Goal: Transaction & Acquisition: Purchase product/service

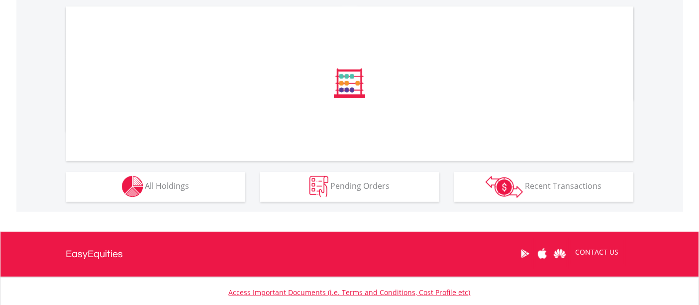
click at [0, 0] on div "﻿ Distribution Current Value Show All Go to Invest Now to diversify your invest…" at bounding box center [0, 0] width 0 height 0
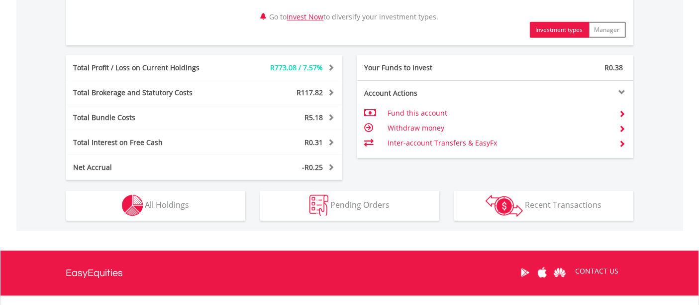
scroll to position [615, 0]
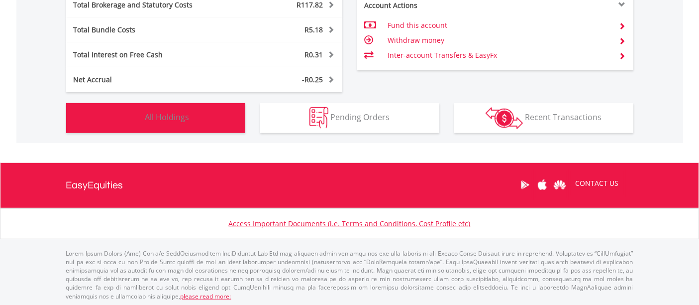
click at [153, 118] on span "All Holdings" at bounding box center [167, 116] width 44 height 11
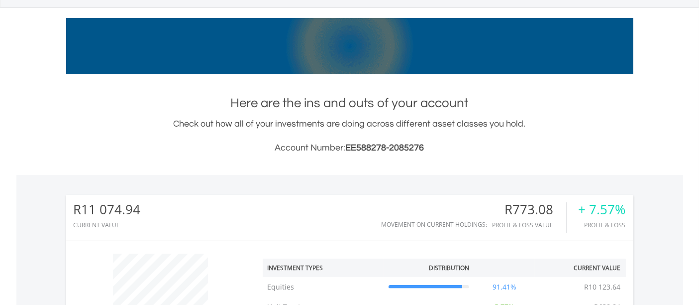
scroll to position [58, 0]
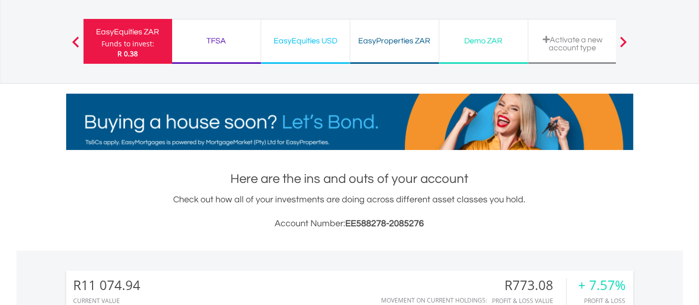
drag, startPoint x: 324, startPoint y: 40, endPoint x: 315, endPoint y: 75, distance: 35.6
click at [324, 40] on div "EasyEquities USD" at bounding box center [305, 41] width 77 height 14
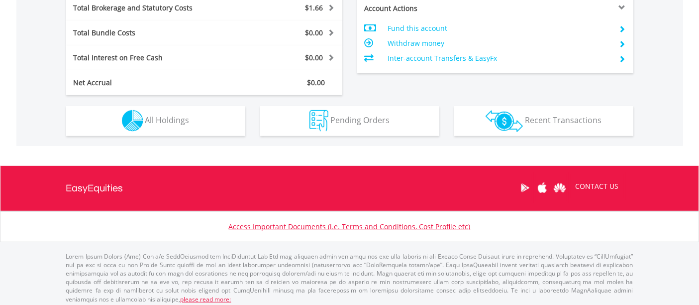
scroll to position [535, 0]
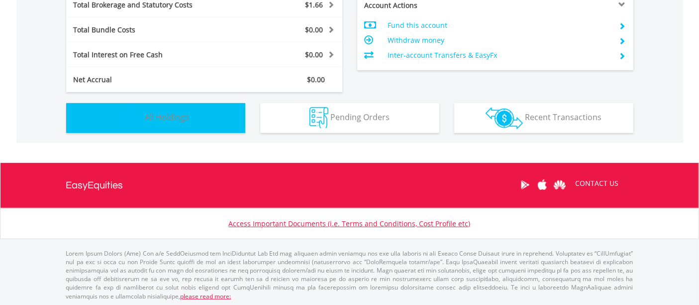
click at [185, 124] on button "Holdings All Holdings" at bounding box center [155, 118] width 179 height 30
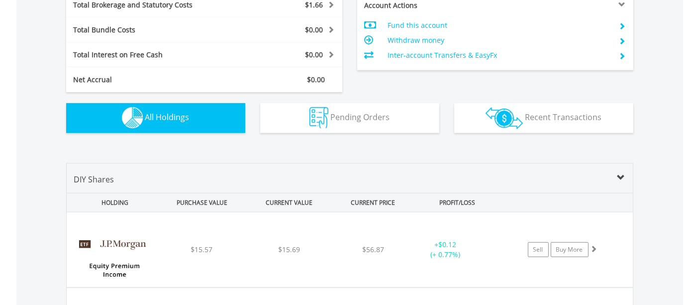
scroll to position [697, 0]
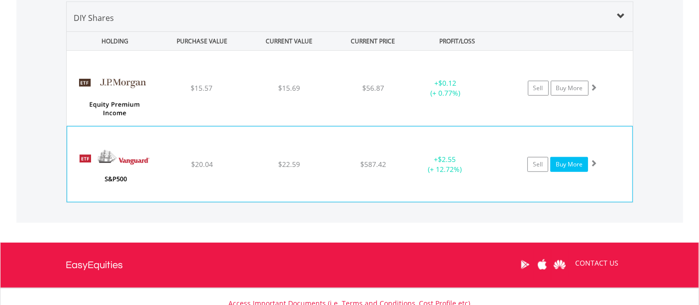
click at [566, 163] on link "Buy More" at bounding box center [569, 164] width 38 height 15
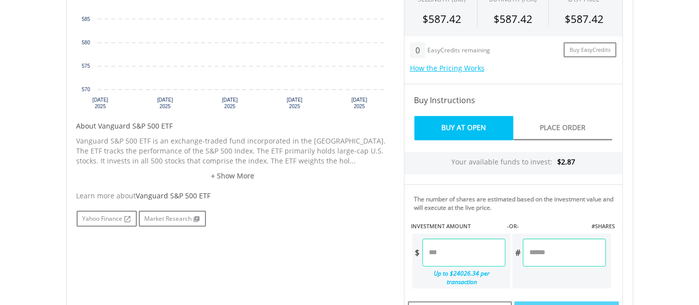
scroll to position [529, 0]
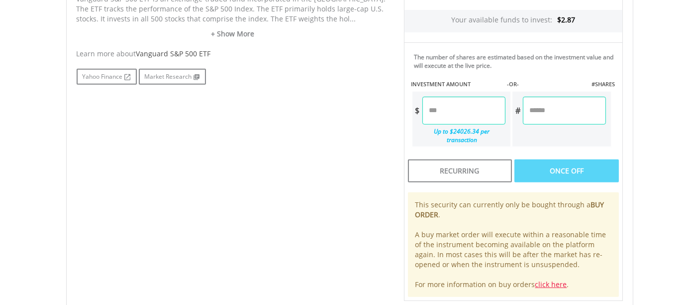
click at [456, 112] on input "number" at bounding box center [464, 111] width 83 height 28
type input "*"
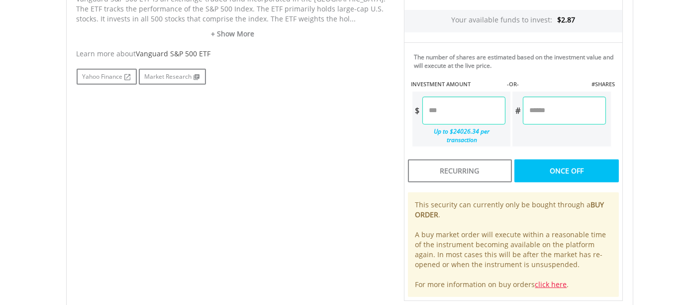
type input "****"
click at [326, 149] on div "No chart available. 1 MO CHANGE 1.70% DAILY CHANGE 0.00% 1M 3M 6M 1Y MAX Chart …" at bounding box center [349, 45] width 561 height 509
type input "******"
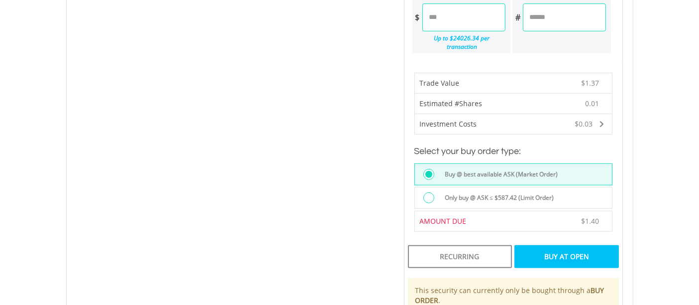
scroll to position [639, 0]
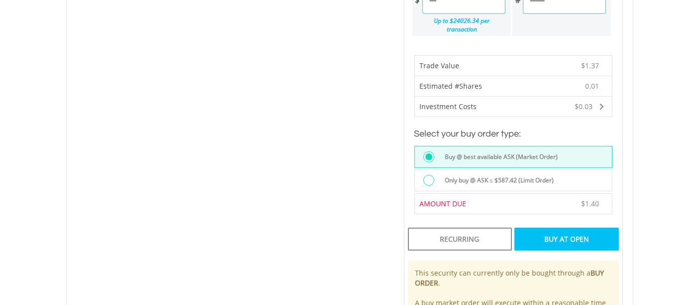
click at [564, 231] on div "Buy At Open" at bounding box center [567, 238] width 104 height 23
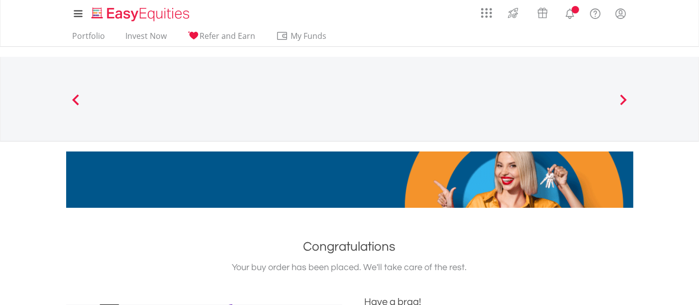
scroll to position [276, 0]
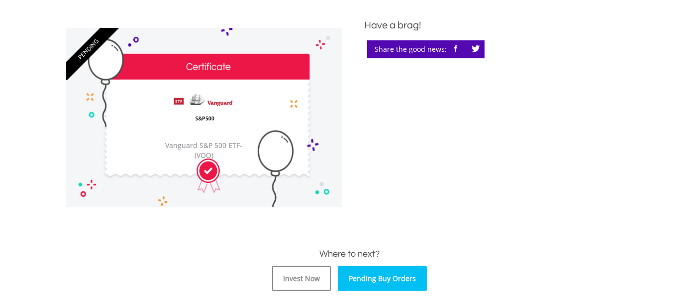
click at [384, 271] on link "Pending Buy Orders" at bounding box center [382, 278] width 89 height 25
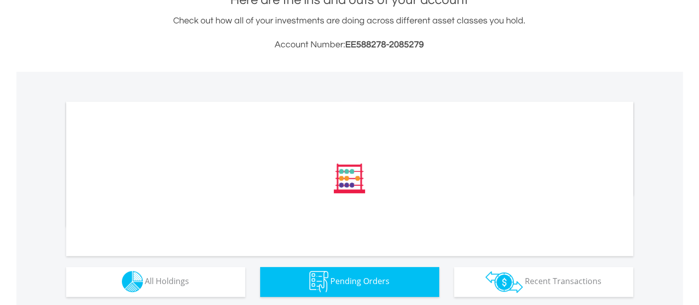
scroll to position [387, 0]
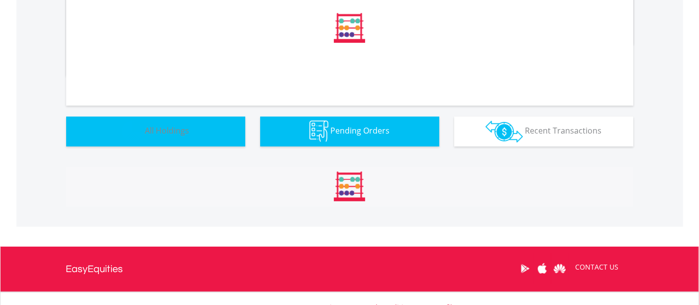
click at [197, 124] on button "Holdings All Holdings" at bounding box center [155, 131] width 179 height 30
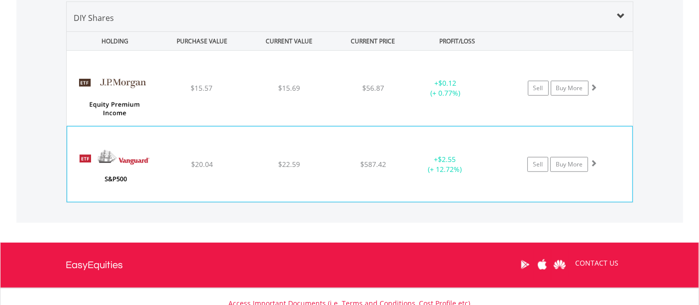
scroll to position [95, 189]
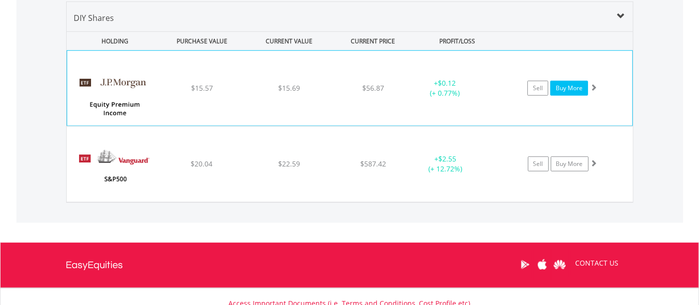
click at [571, 90] on link "Buy More" at bounding box center [569, 88] width 38 height 15
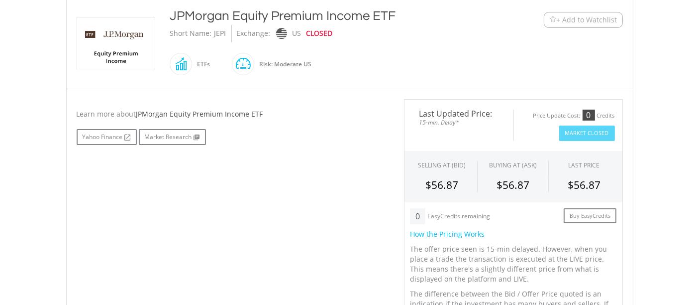
scroll to position [442, 0]
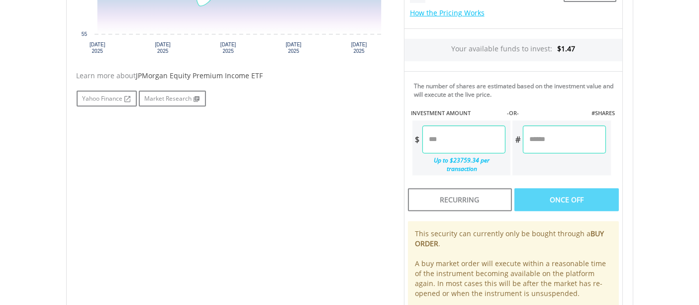
click at [452, 137] on input "number" at bounding box center [464, 139] width 83 height 28
type input "*"
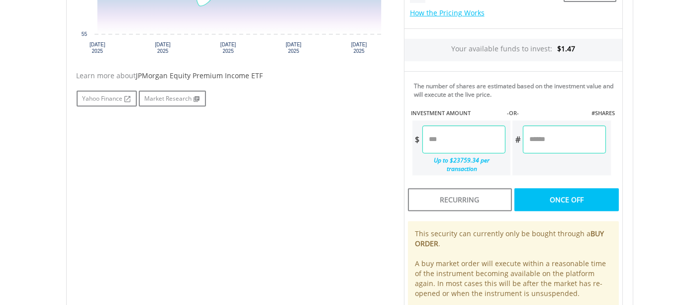
type input "****"
click at [342, 168] on div "No chart available. 1 MO CHANGE 0.03% DAILY CHANGE 0.00% 1M 3M 6M 1Y MAX Chart …" at bounding box center [349, 104] width 561 height 452
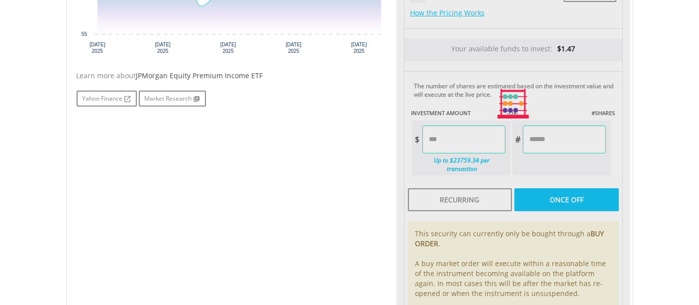
type input "******"
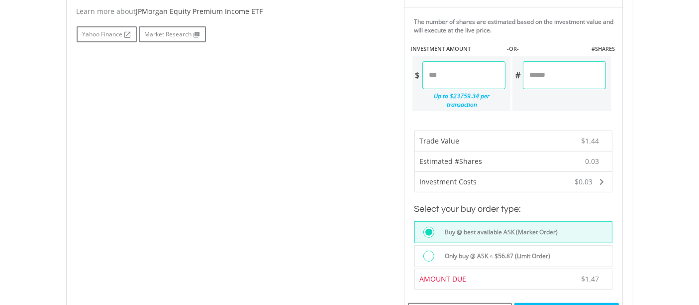
scroll to position [553, 0]
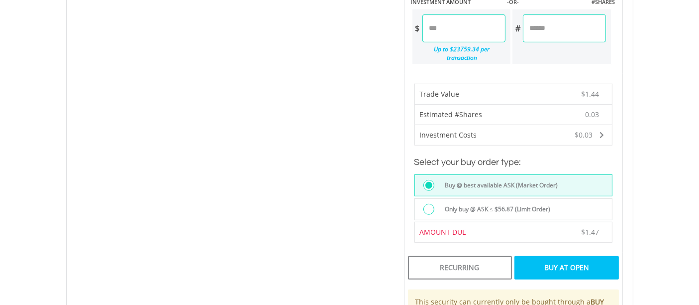
click at [555, 256] on div "Buy At Open" at bounding box center [567, 267] width 104 height 23
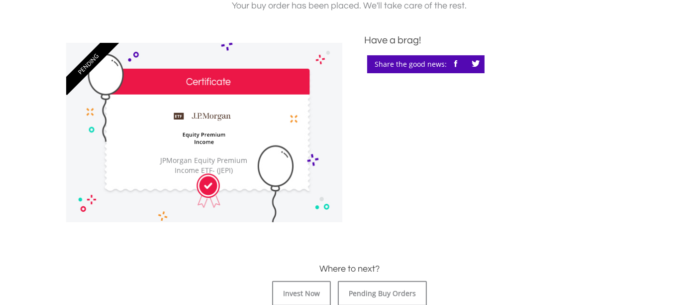
scroll to position [331, 0]
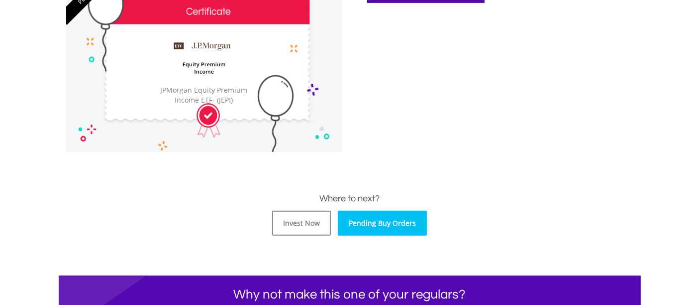
click at [405, 225] on link "Pending Buy Orders" at bounding box center [382, 223] width 89 height 25
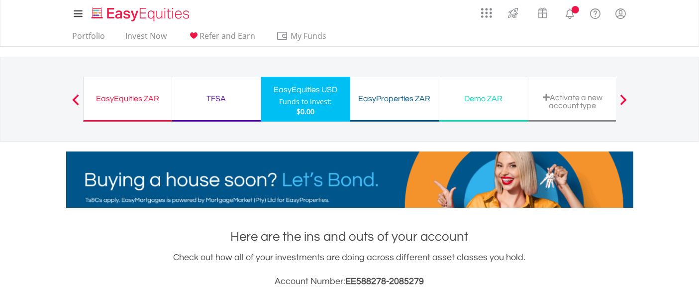
click at [116, 103] on div "EasyEquities ZAR" at bounding box center [128, 99] width 76 height 14
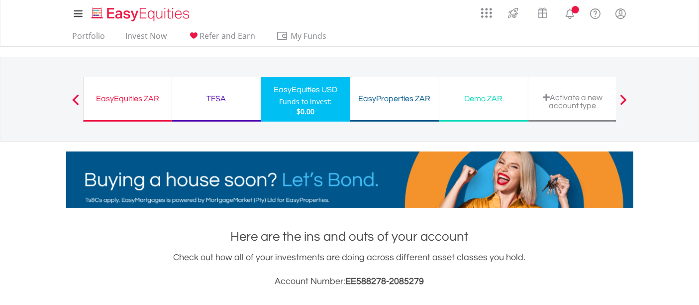
click at [137, 107] on div "EasyEquities ZAR Funds to invest: $0.00" at bounding box center [127, 99] width 89 height 45
click at [132, 100] on div "EasyEquities ZAR" at bounding box center [128, 99] width 76 height 14
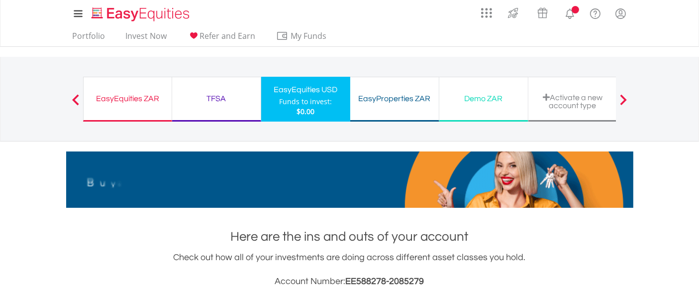
click at [145, 100] on div "EasyEquities ZAR" at bounding box center [128, 99] width 76 height 14
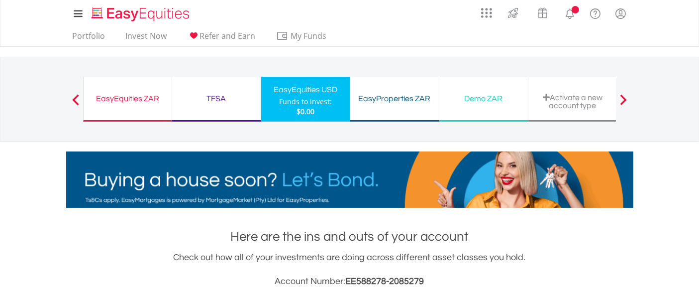
click at [145, 100] on div "EasyEquities ZAR" at bounding box center [128, 99] width 76 height 14
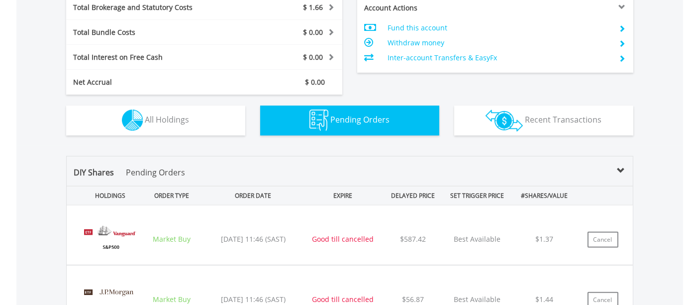
scroll to position [95, 189]
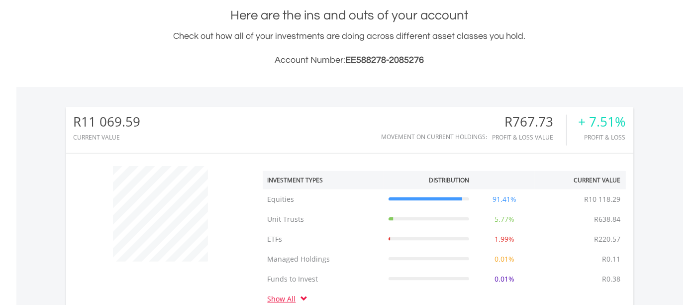
scroll to position [95, 189]
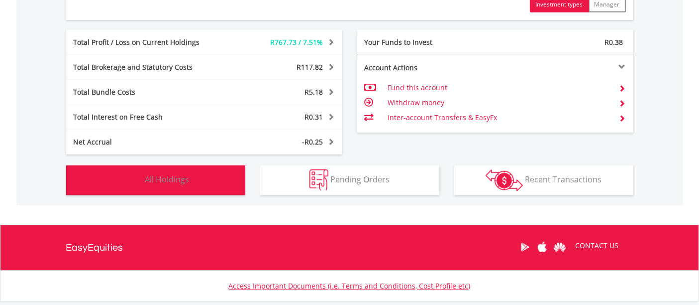
click at [195, 182] on button "Holdings All Holdings" at bounding box center [155, 180] width 179 height 30
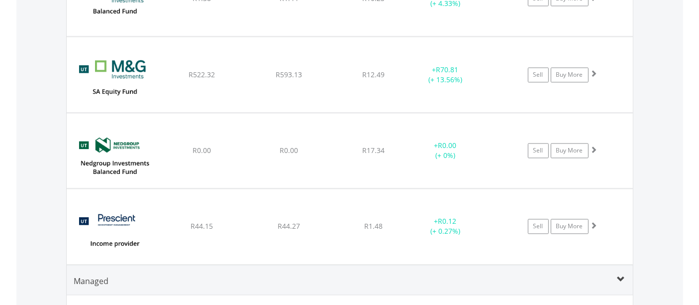
scroll to position [2018, 0]
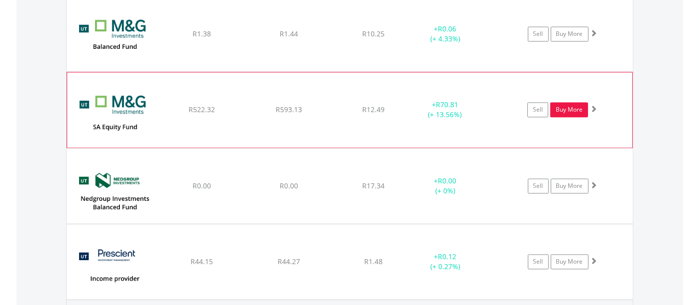
click at [564, 107] on link "Buy More" at bounding box center [569, 109] width 38 height 15
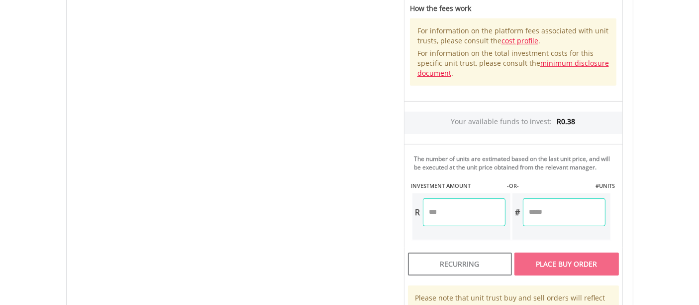
scroll to position [608, 0]
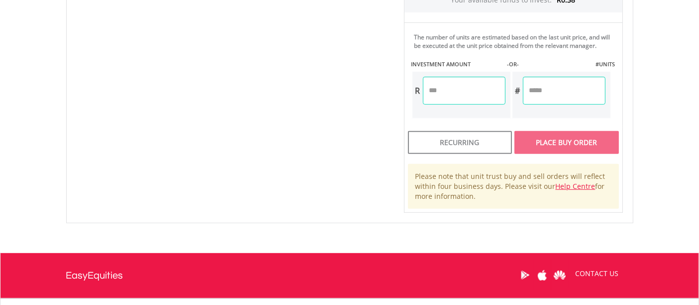
click at [458, 96] on input "number" at bounding box center [464, 91] width 83 height 28
type input "*"
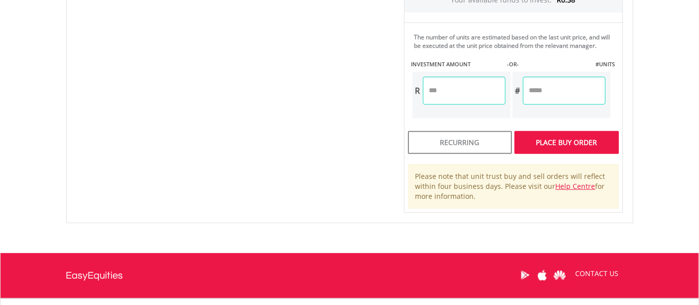
type input "****"
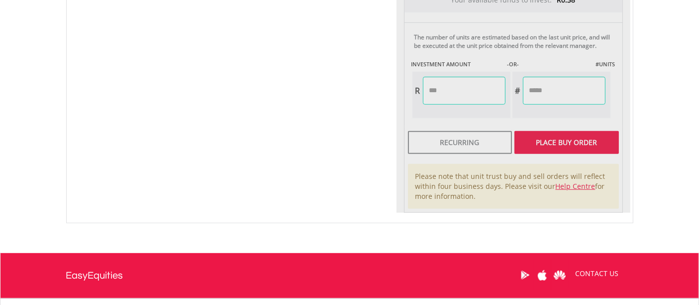
type input "******"
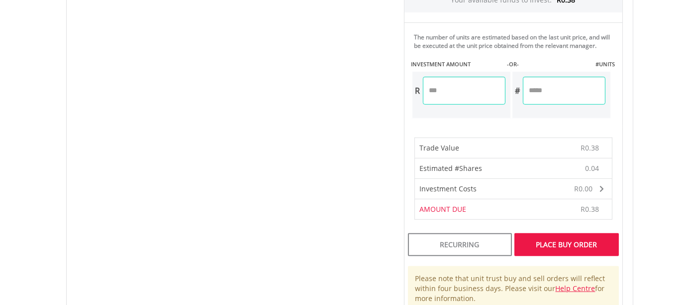
click at [553, 238] on div "Place Buy Order" at bounding box center [567, 244] width 104 height 23
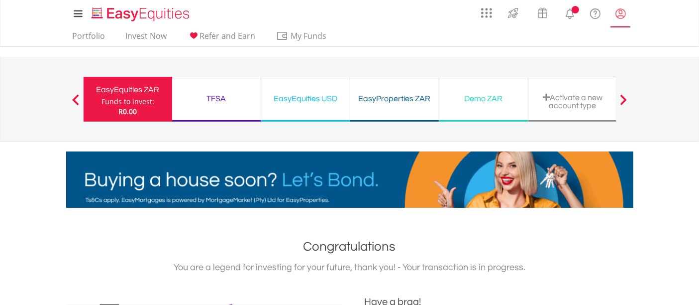
click at [622, 14] on lord-icon "My Profile" at bounding box center [621, 13] width 12 height 12
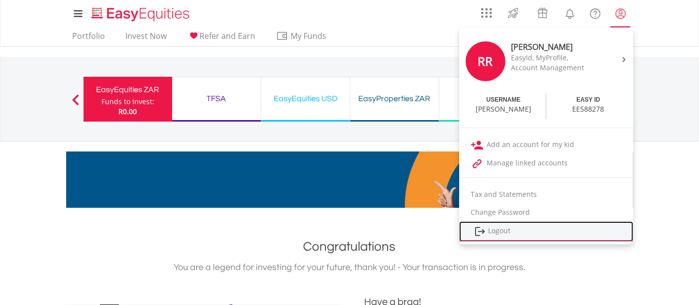
click at [519, 233] on link "Logout" at bounding box center [546, 231] width 174 height 20
